Goal: Information Seeking & Learning: Check status

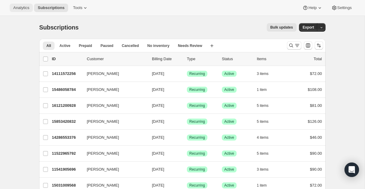
click at [16, 8] on span "Analytics" at bounding box center [21, 7] width 16 height 5
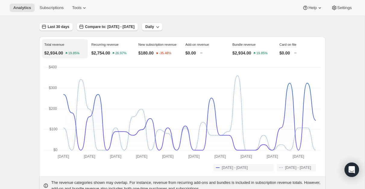
scroll to position [35, 0]
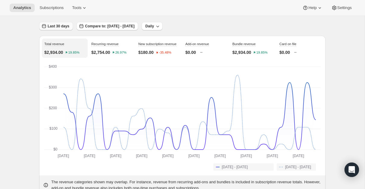
click at [64, 25] on span "Last 30 days" at bounding box center [59, 26] width 22 height 5
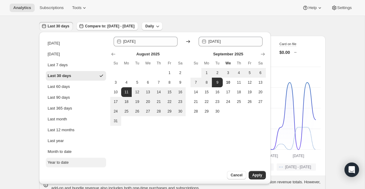
click at [61, 163] on div "Year to date" at bounding box center [58, 163] width 21 height 6
type input "[DATE]"
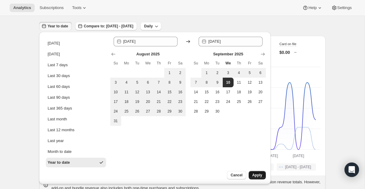
click at [257, 176] on span "Apply" at bounding box center [257, 175] width 10 height 5
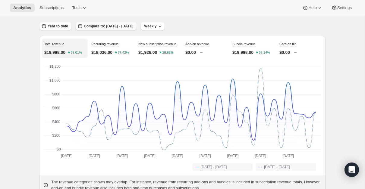
click at [117, 27] on span "Compare to: [DATE] - [DATE]" at bounding box center [108, 26] width 49 height 5
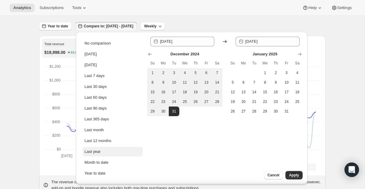
click at [95, 152] on div "Last year" at bounding box center [92, 152] width 16 height 6
type input "[DATE]"
click at [292, 174] on span "Apply" at bounding box center [294, 175] width 10 height 5
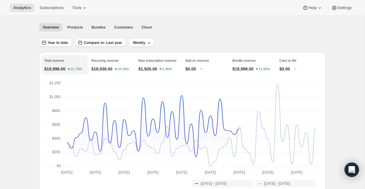
scroll to position [0, 0]
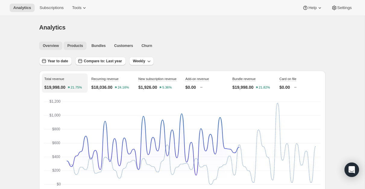
click at [78, 48] on span "Products" at bounding box center [75, 45] width 16 height 5
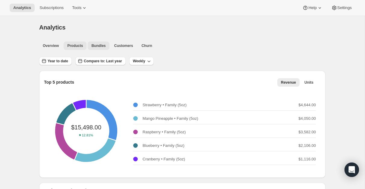
click at [101, 47] on span "Bundles" at bounding box center [98, 45] width 14 height 5
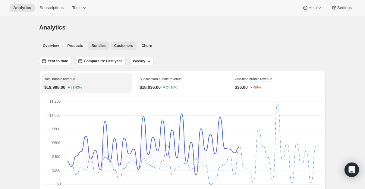
click at [126, 46] on span "Customers" at bounding box center [123, 45] width 19 height 5
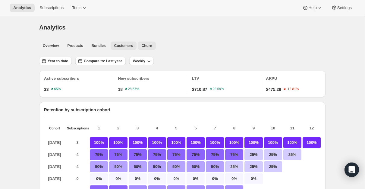
click at [147, 46] on span "Churn" at bounding box center [146, 45] width 11 height 5
